Goal: Task Accomplishment & Management: Manage account settings

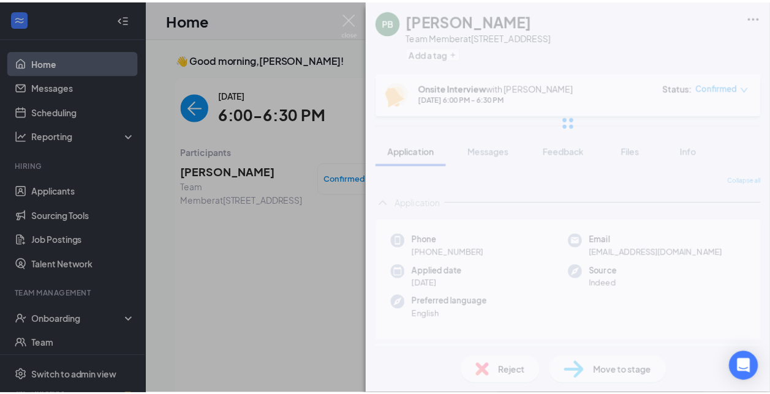
scroll to position [5, 0]
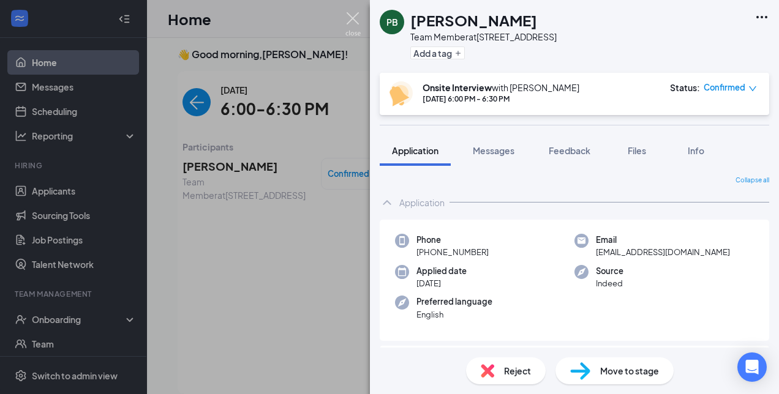
click at [354, 21] on img at bounding box center [352, 24] width 15 height 24
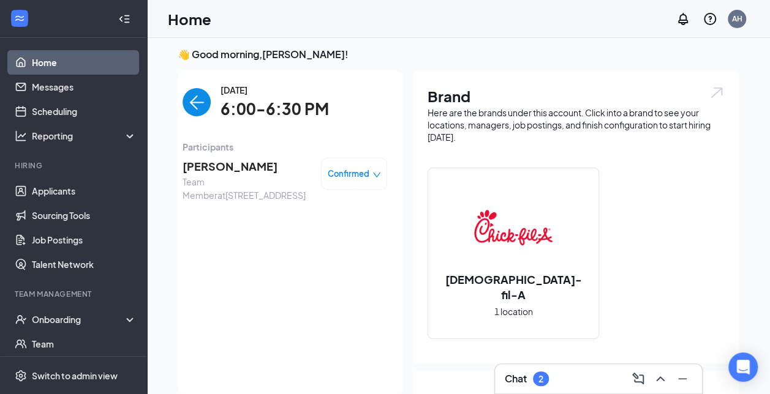
click at [190, 103] on img "back-button" at bounding box center [196, 102] width 28 height 28
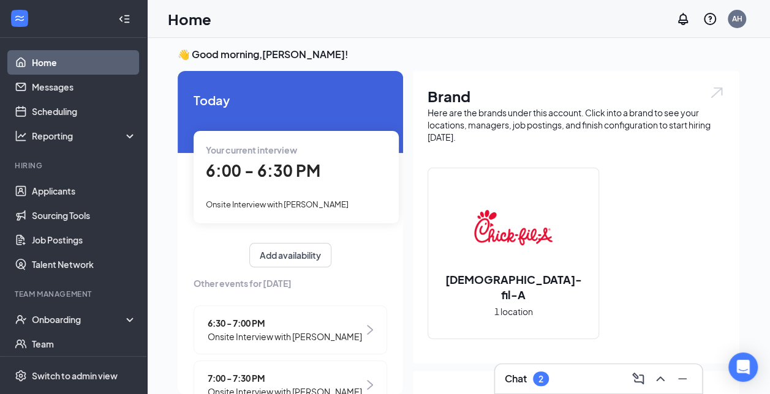
click at [261, 320] on span "6:30 - 7:00 PM" at bounding box center [285, 323] width 154 height 13
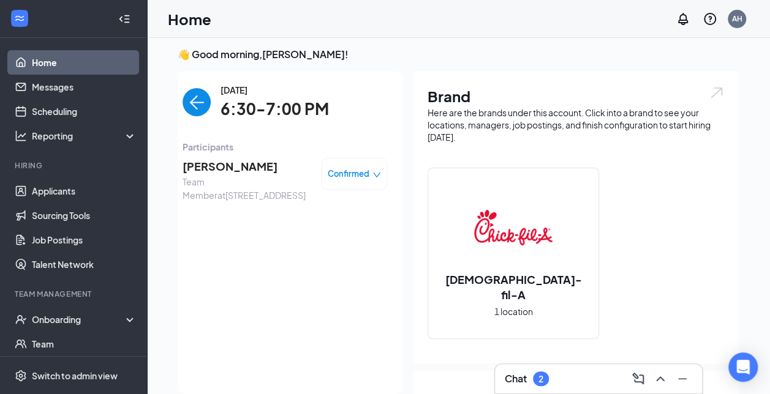
click at [217, 167] on span "[PERSON_NAME]" at bounding box center [246, 166] width 129 height 17
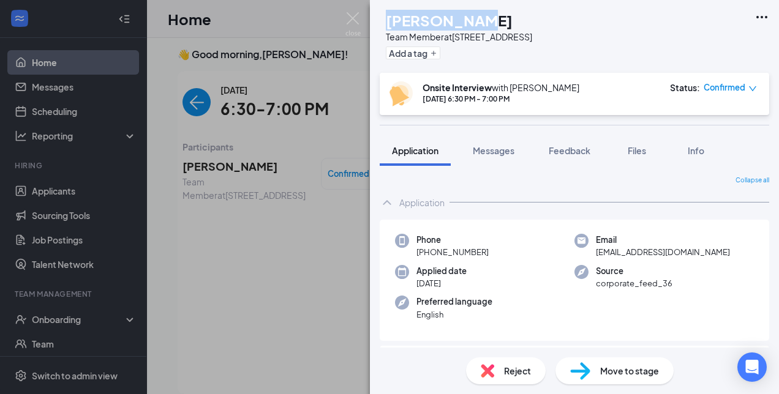
drag, startPoint x: 494, startPoint y: 26, endPoint x: 414, endPoint y: 19, distance: 79.9
click at [414, 19] on h1 "[PERSON_NAME]" at bounding box center [449, 20] width 127 height 21
copy h1 "[PERSON_NAME]"
click at [350, 17] on img at bounding box center [352, 24] width 15 height 24
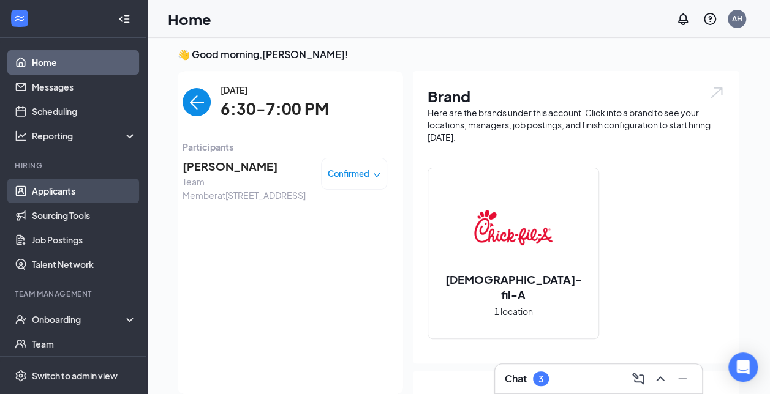
click at [79, 197] on link "Applicants" at bounding box center [84, 191] width 105 height 24
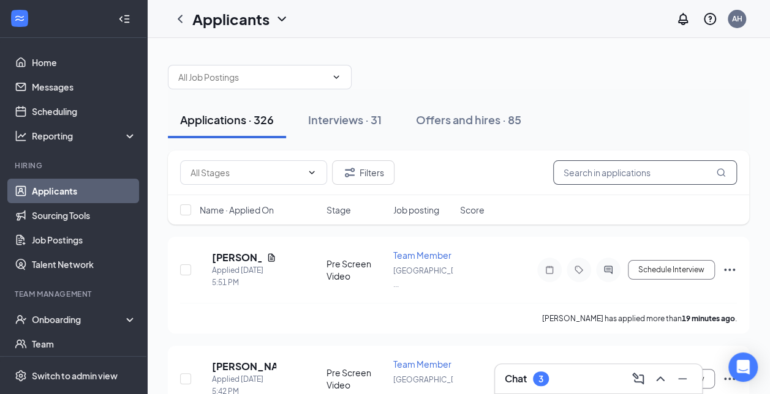
click at [626, 176] on input "text" at bounding box center [645, 172] width 184 height 24
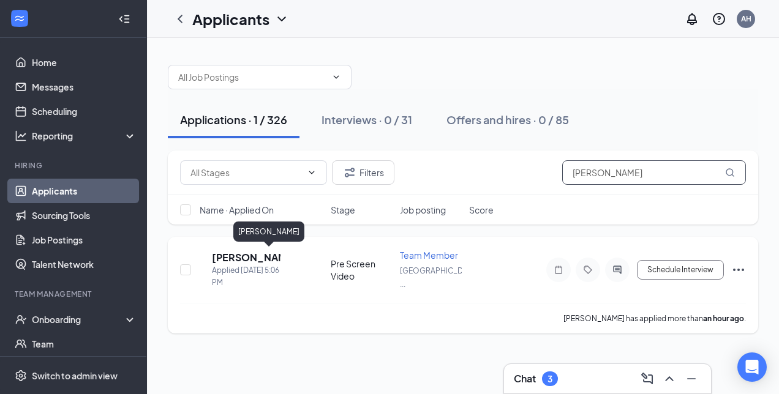
type input "[PERSON_NAME]"
click at [279, 256] on h5 "[PERSON_NAME]" at bounding box center [246, 257] width 69 height 13
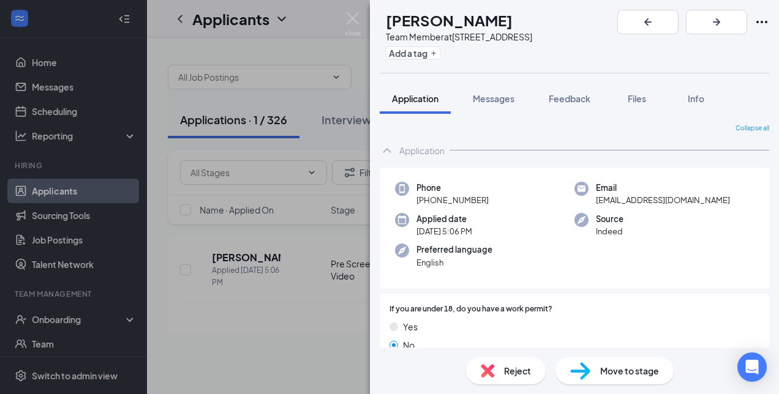
click at [514, 380] on div "Reject" at bounding box center [506, 371] width 80 height 27
checkbox input "true"
click at [358, 13] on img at bounding box center [352, 24] width 15 height 24
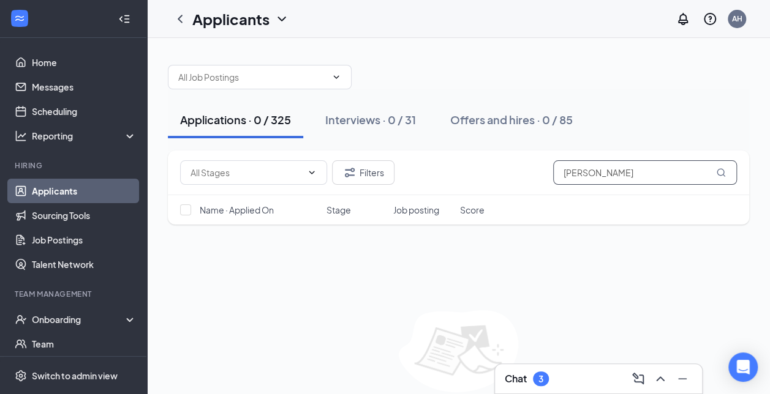
drag, startPoint x: 611, startPoint y: 166, endPoint x: 533, endPoint y: 160, distance: 78.0
click at [533, 160] on div "Filters [PERSON_NAME]" at bounding box center [458, 172] width 557 height 24
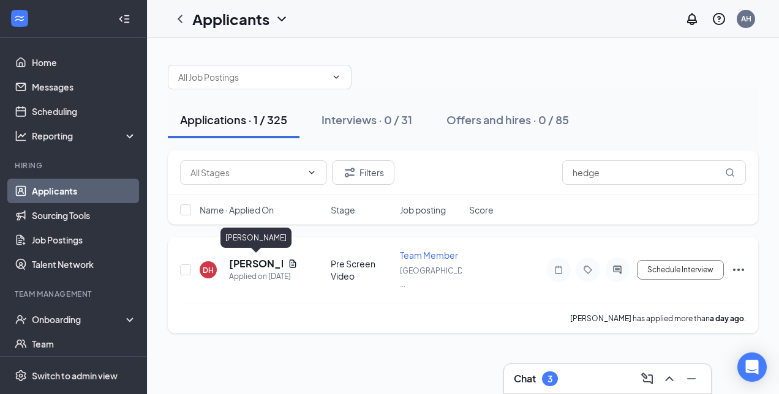
click at [268, 263] on h5 "[PERSON_NAME]" at bounding box center [256, 263] width 54 height 13
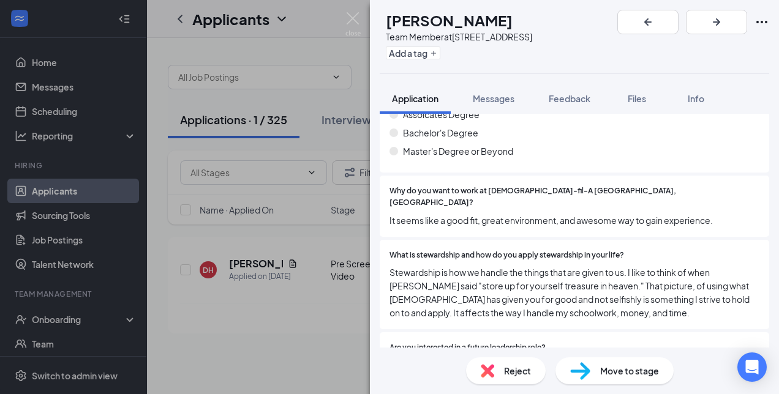
scroll to position [841, 0]
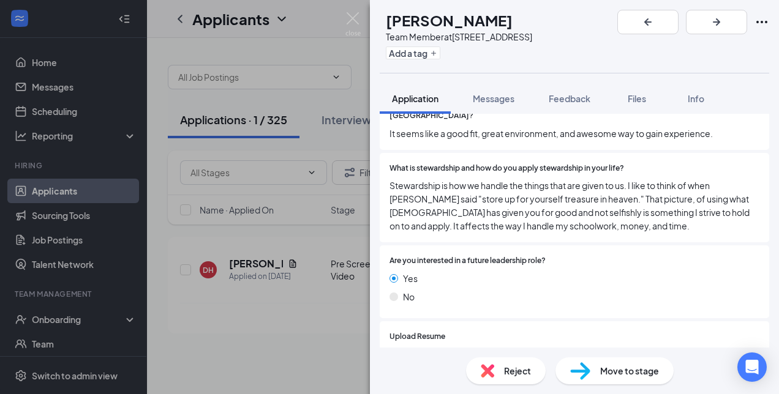
click at [598, 371] on div "Move to stage" at bounding box center [614, 371] width 118 height 27
click at [353, 13] on img at bounding box center [352, 24] width 15 height 24
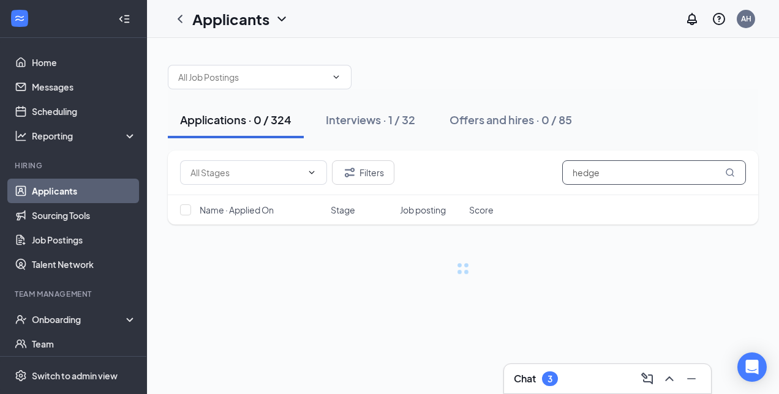
drag, startPoint x: 623, startPoint y: 169, endPoint x: 541, endPoint y: 151, distance: 84.0
click at [541, 151] on div "Filters hedge" at bounding box center [463, 173] width 590 height 45
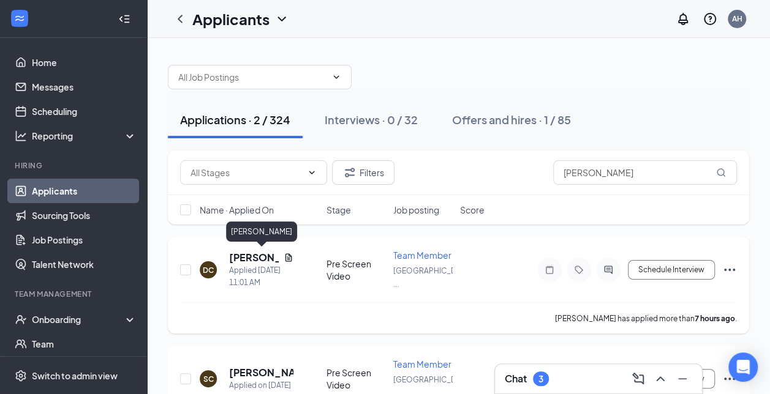
click at [259, 261] on h5 "[PERSON_NAME]" at bounding box center [254, 257] width 50 height 13
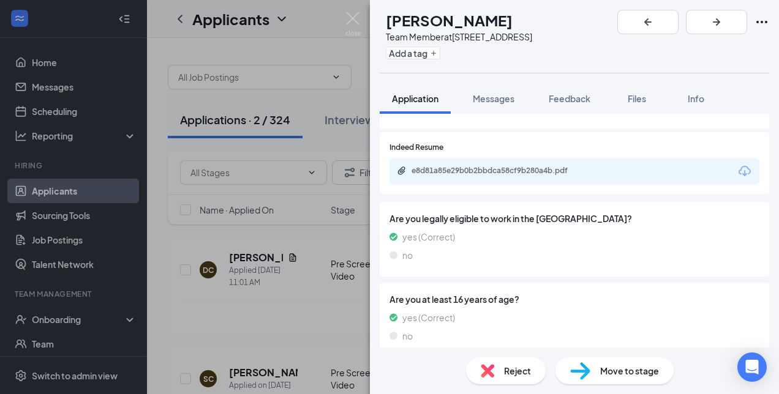
scroll to position [953, 0]
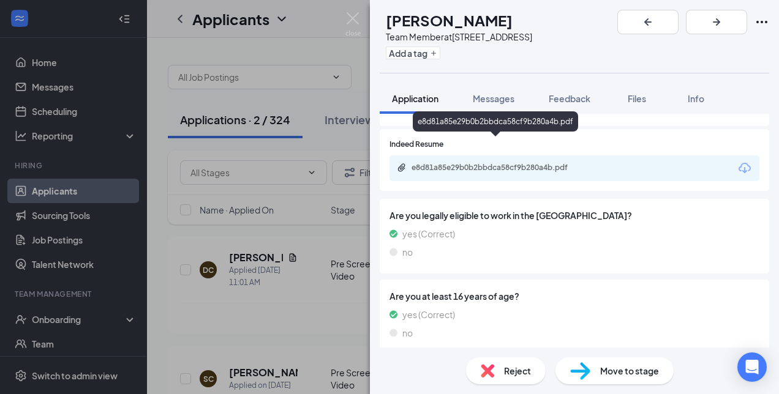
click at [552, 163] on div "e8d81a85e29b0b2bbdca58cf9b280a4b.pdf" at bounding box center [497, 168] width 171 height 10
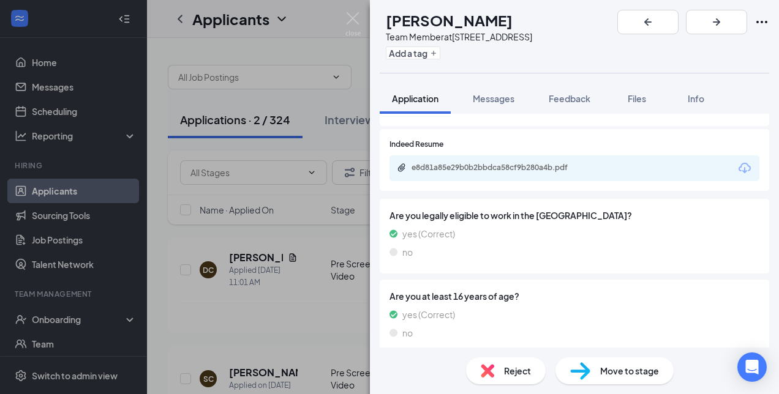
click at [600, 359] on div "Move to stage" at bounding box center [614, 371] width 118 height 27
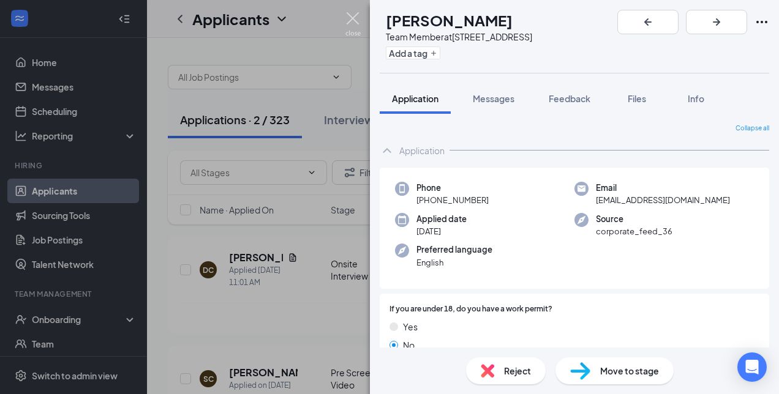
click at [356, 21] on img at bounding box center [352, 24] width 15 height 24
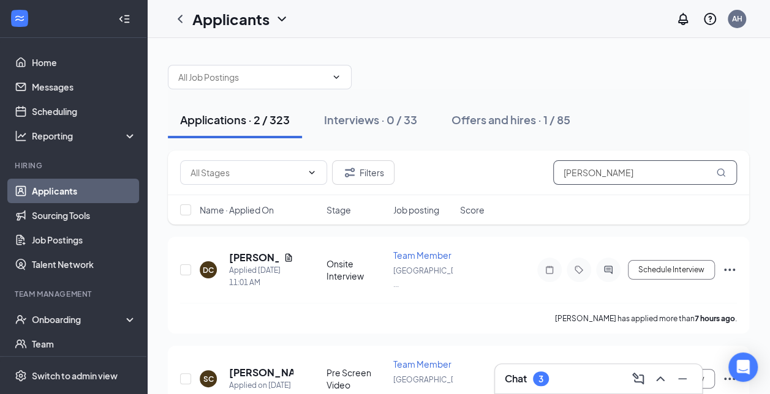
drag, startPoint x: 607, startPoint y: 170, endPoint x: 515, endPoint y: 159, distance: 92.5
click at [515, 159] on div "Filters [PERSON_NAME]" at bounding box center [458, 173] width 581 height 45
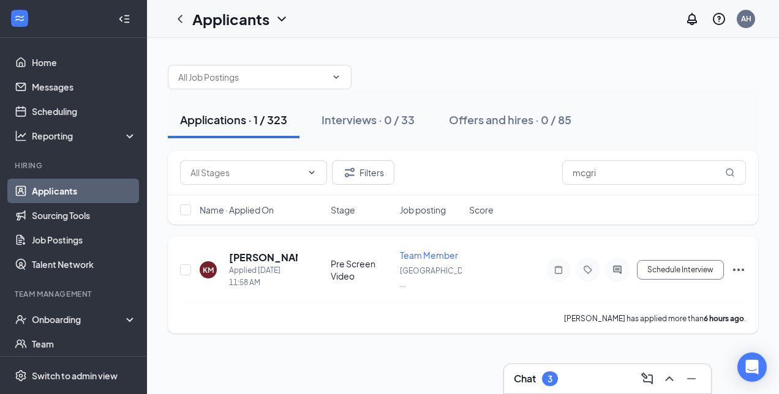
click at [259, 249] on div "KM [PERSON_NAME] Applied [DATE] 11:58 AM Pre Screen Video Team Member [GEOGRAPH…" at bounding box center [463, 276] width 566 height 54
click at [260, 255] on h5 "[PERSON_NAME]" at bounding box center [263, 257] width 69 height 13
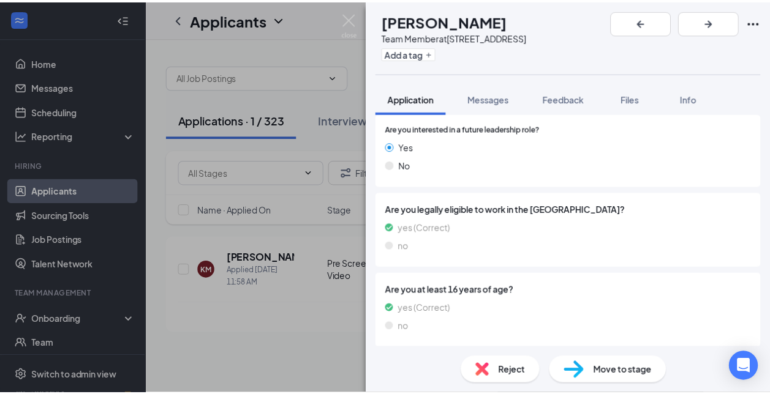
scroll to position [961, 0]
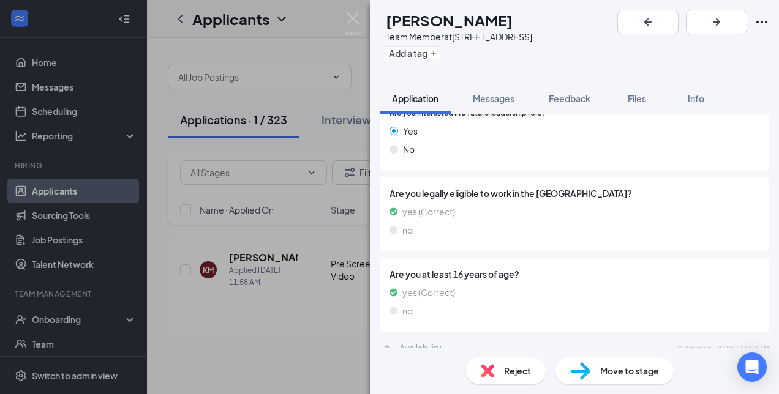
click at [644, 364] on span "Move to stage" at bounding box center [629, 370] width 59 height 13
click at [351, 18] on img at bounding box center [352, 24] width 15 height 24
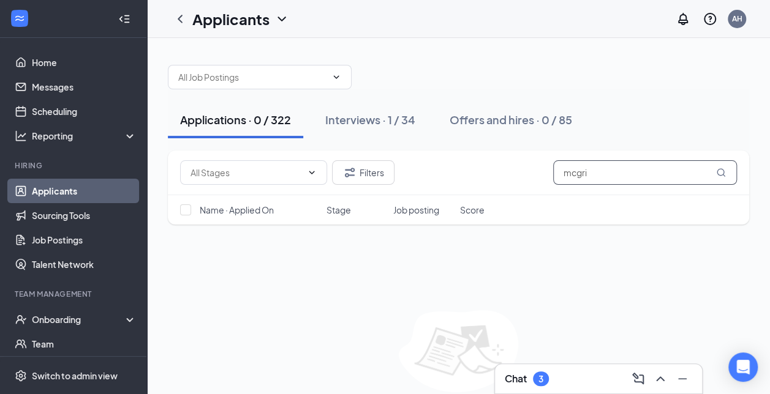
drag, startPoint x: 604, startPoint y: 167, endPoint x: 490, endPoint y: 178, distance: 114.4
click at [490, 178] on div "Filters mcgri" at bounding box center [458, 172] width 557 height 24
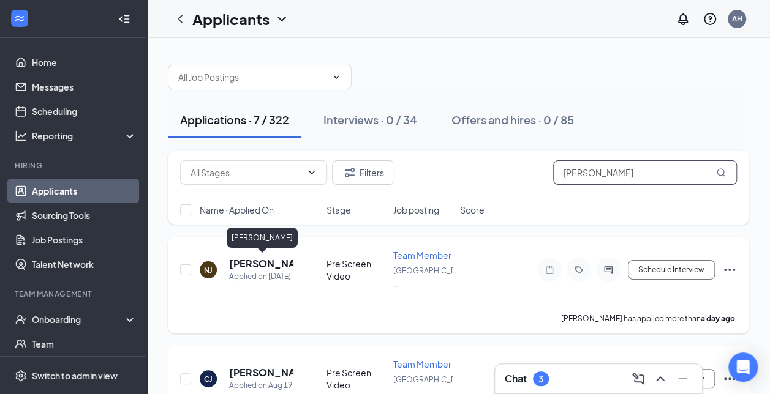
type input "[PERSON_NAME]"
click at [266, 263] on h5 "[PERSON_NAME]" at bounding box center [261, 263] width 64 height 13
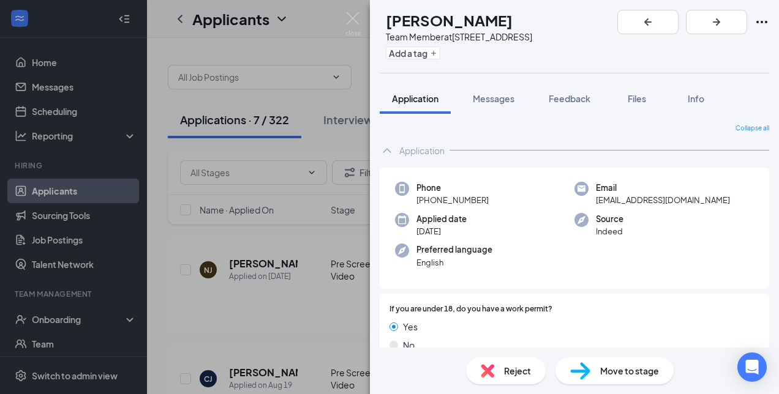
click at [514, 370] on span "Reject" at bounding box center [517, 370] width 27 height 13
checkbox input "true"
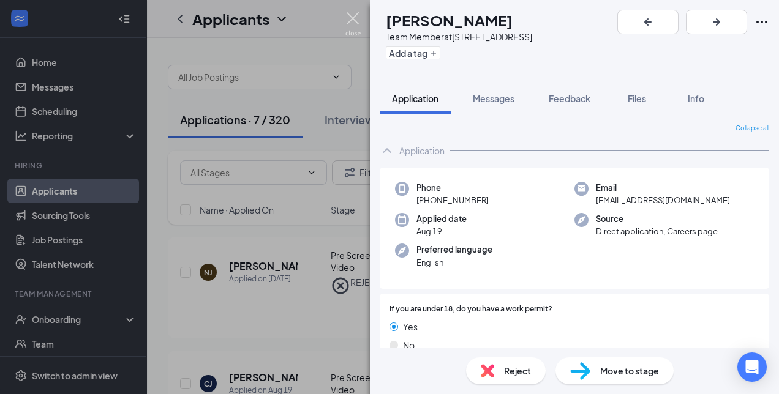
click at [358, 18] on img at bounding box center [352, 24] width 15 height 24
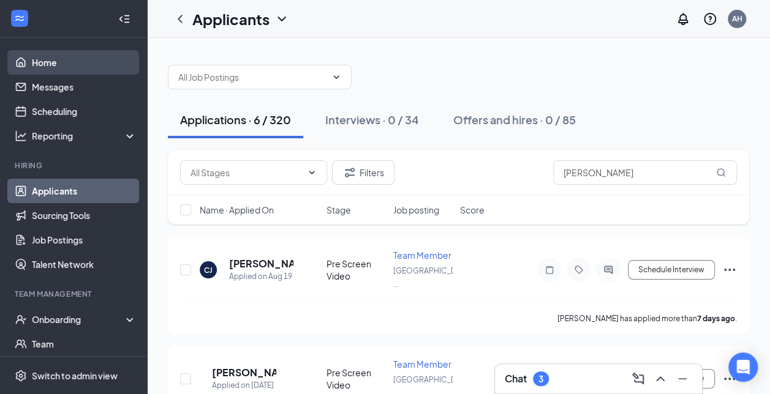
click at [58, 58] on link "Home" at bounding box center [84, 62] width 105 height 24
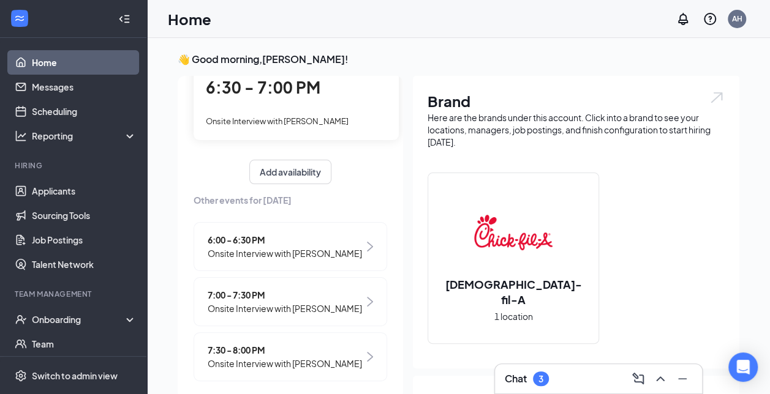
scroll to position [108, 0]
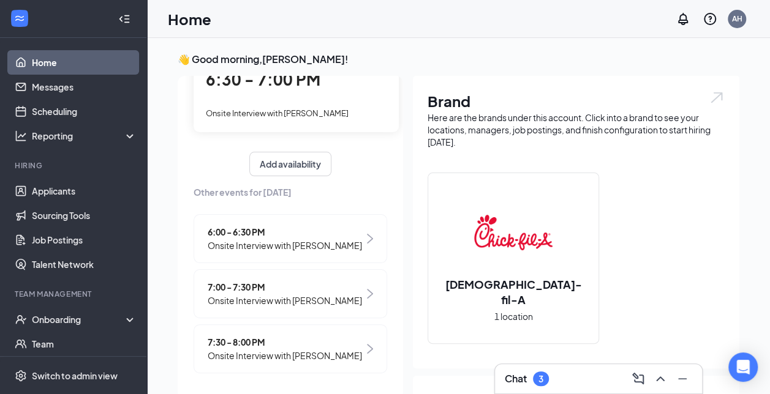
click at [304, 303] on span "Onsite Interview with [PERSON_NAME]" at bounding box center [285, 300] width 154 height 13
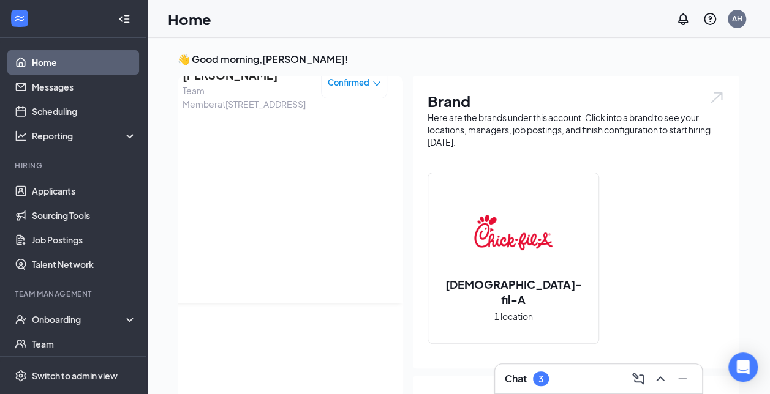
scroll to position [0, 0]
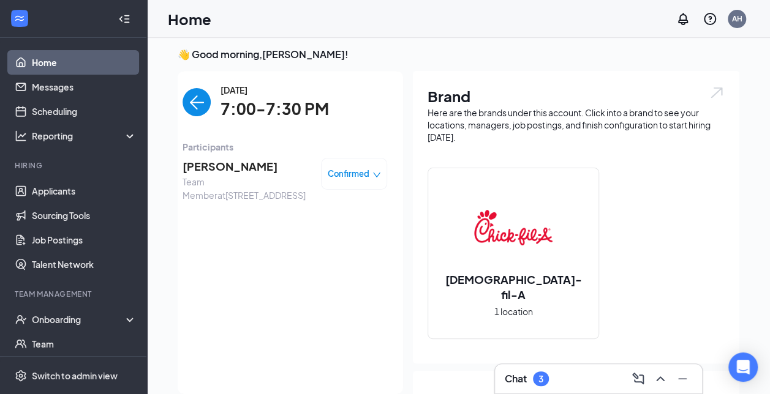
click at [208, 163] on span "[PERSON_NAME]" at bounding box center [246, 166] width 129 height 17
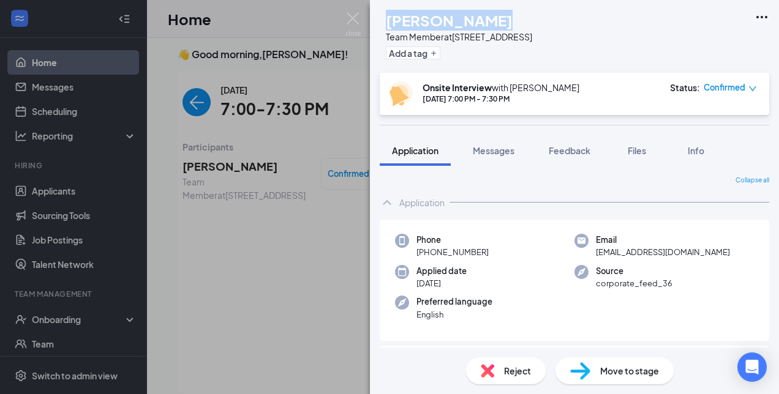
drag, startPoint x: 508, startPoint y: 18, endPoint x: 413, endPoint y: 10, distance: 95.9
click at [413, 10] on div "[PERSON_NAME]" at bounding box center [459, 20] width 146 height 21
copy h1 "[PERSON_NAME]"
click at [356, 20] on img at bounding box center [352, 24] width 15 height 24
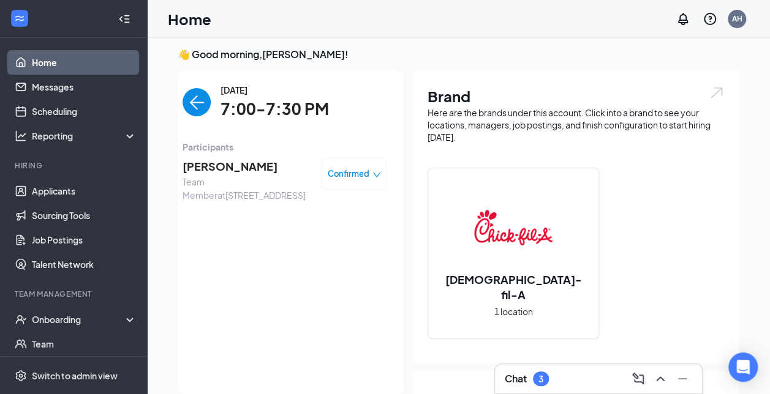
click at [187, 105] on img "back-button" at bounding box center [196, 102] width 28 height 28
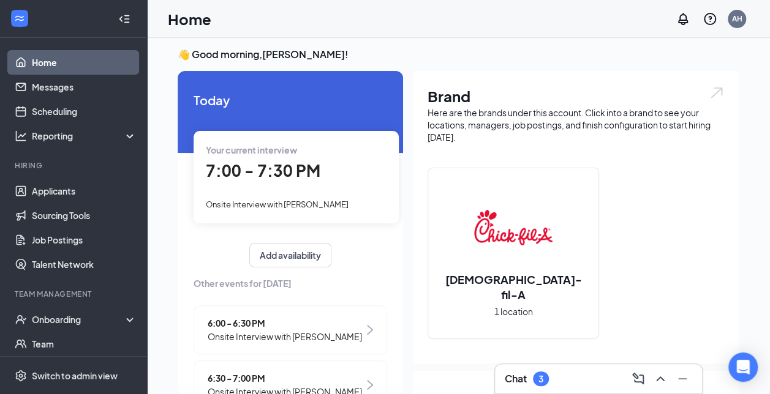
scroll to position [108, 0]
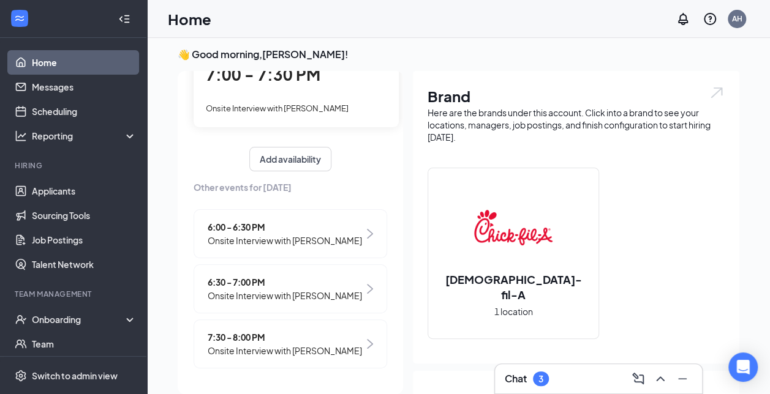
click at [252, 334] on span "7:30 - 8:00 PM" at bounding box center [285, 337] width 154 height 13
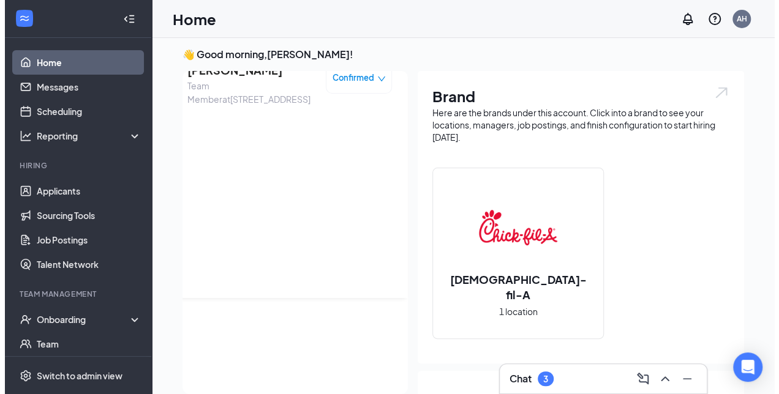
scroll to position [0, 0]
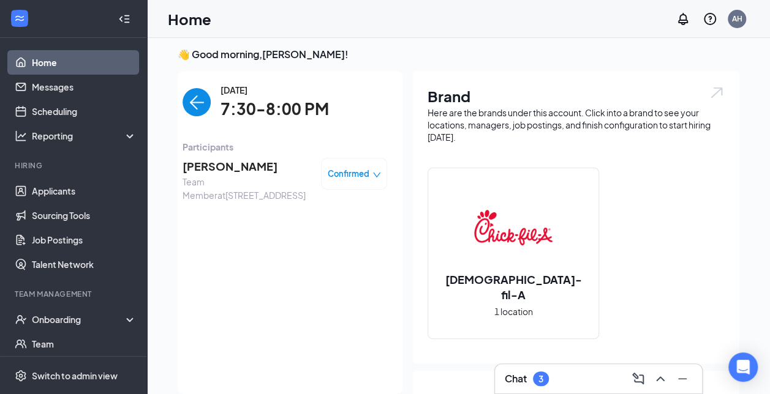
click at [235, 171] on span "[PERSON_NAME]" at bounding box center [246, 166] width 129 height 17
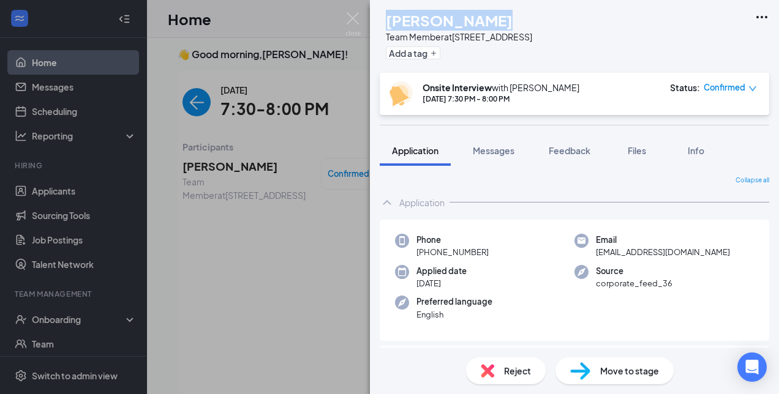
drag, startPoint x: 519, startPoint y: 26, endPoint x: 412, endPoint y: 17, distance: 107.6
click at [412, 17] on div "[PERSON_NAME]" at bounding box center [459, 20] width 146 height 21
copy h1 "[PERSON_NAME]"
